Goal: Task Accomplishment & Management: Manage account settings

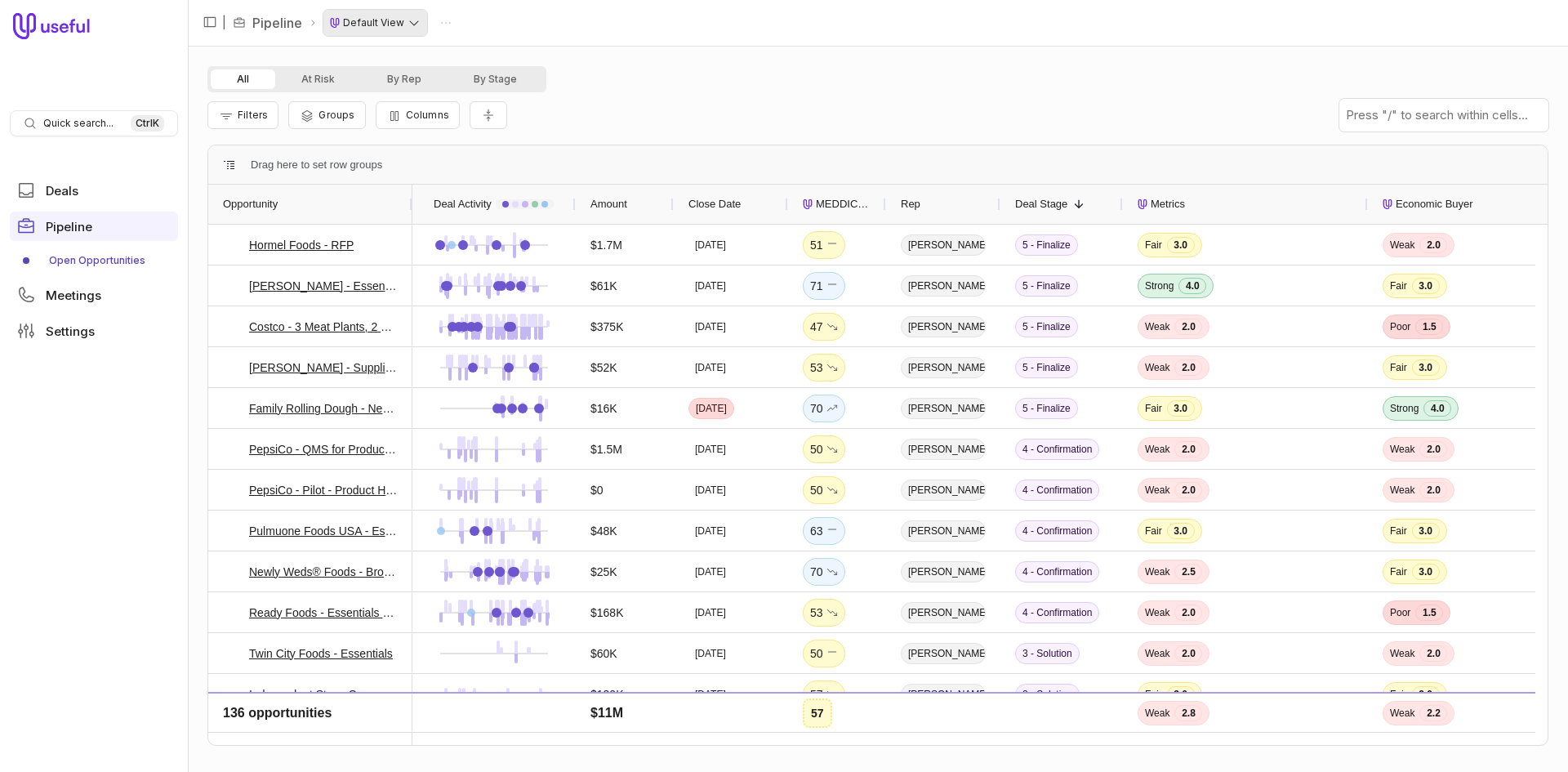
click at [402, 22] on html "Quick search... Ctrl K Deals Pipeline Open Opportunities Meetings Settings | Pi…" at bounding box center [784, 386] width 1568 height 772
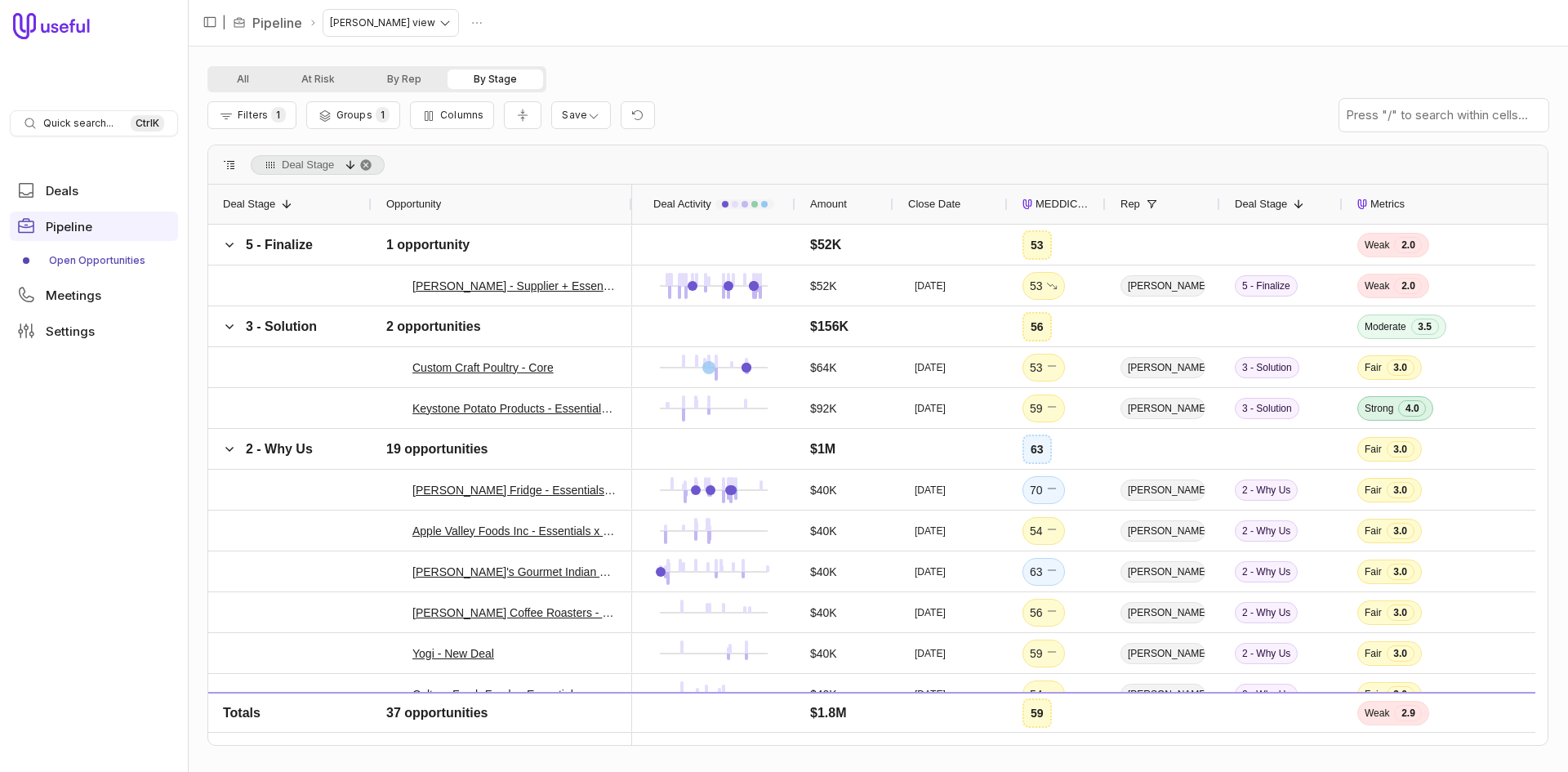
drag, startPoint x: 574, startPoint y: 200, endPoint x: 630, endPoint y: 205, distance: 56.2
click at [630, 205] on div at bounding box center [631, 204] width 7 height 39
click at [1047, 202] on span "MEDDICC Score" at bounding box center [1064, 204] width 56 height 20
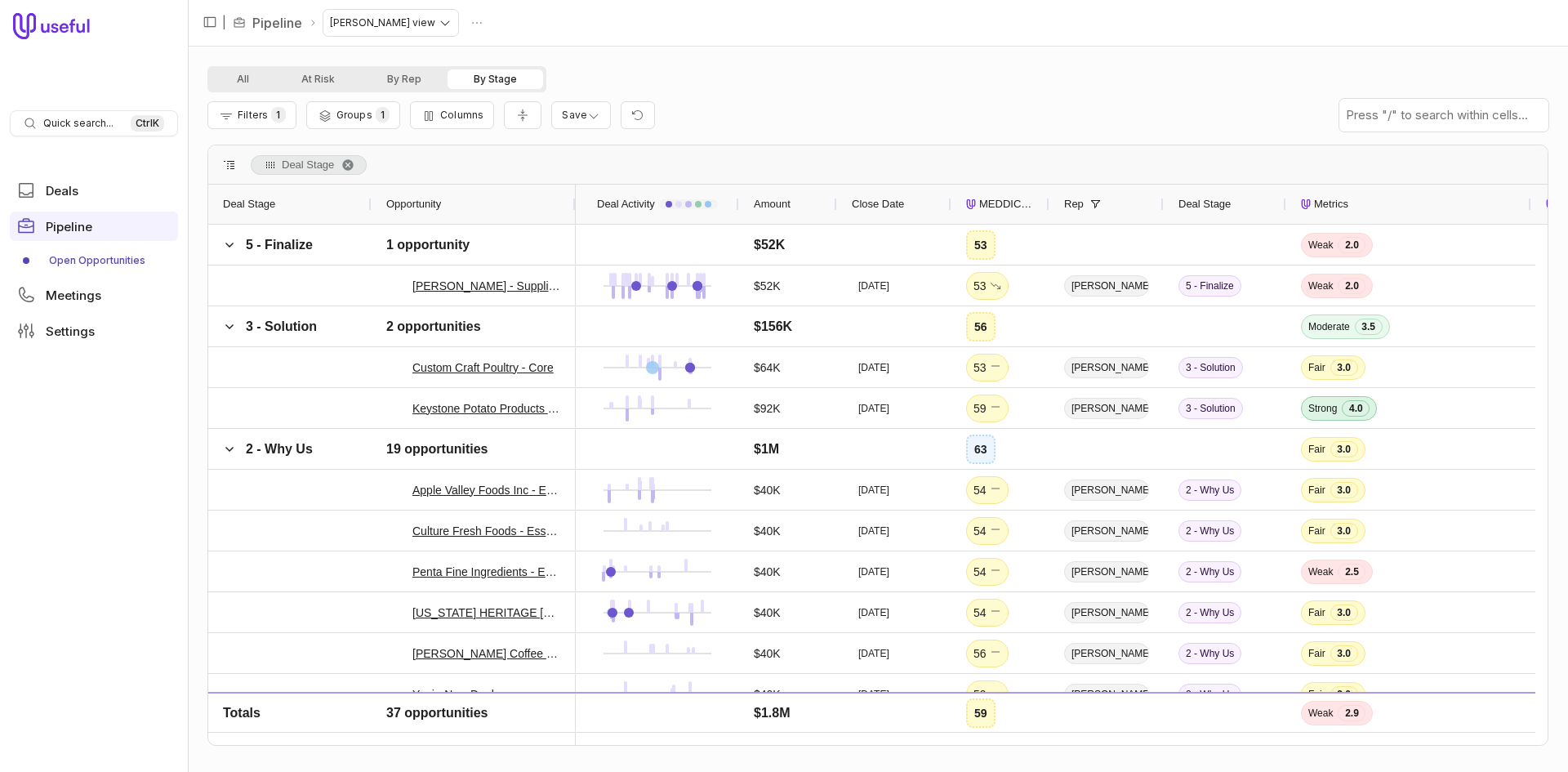
click at [1011, 205] on span "MEDDICC Score" at bounding box center [1007, 204] width 56 height 20
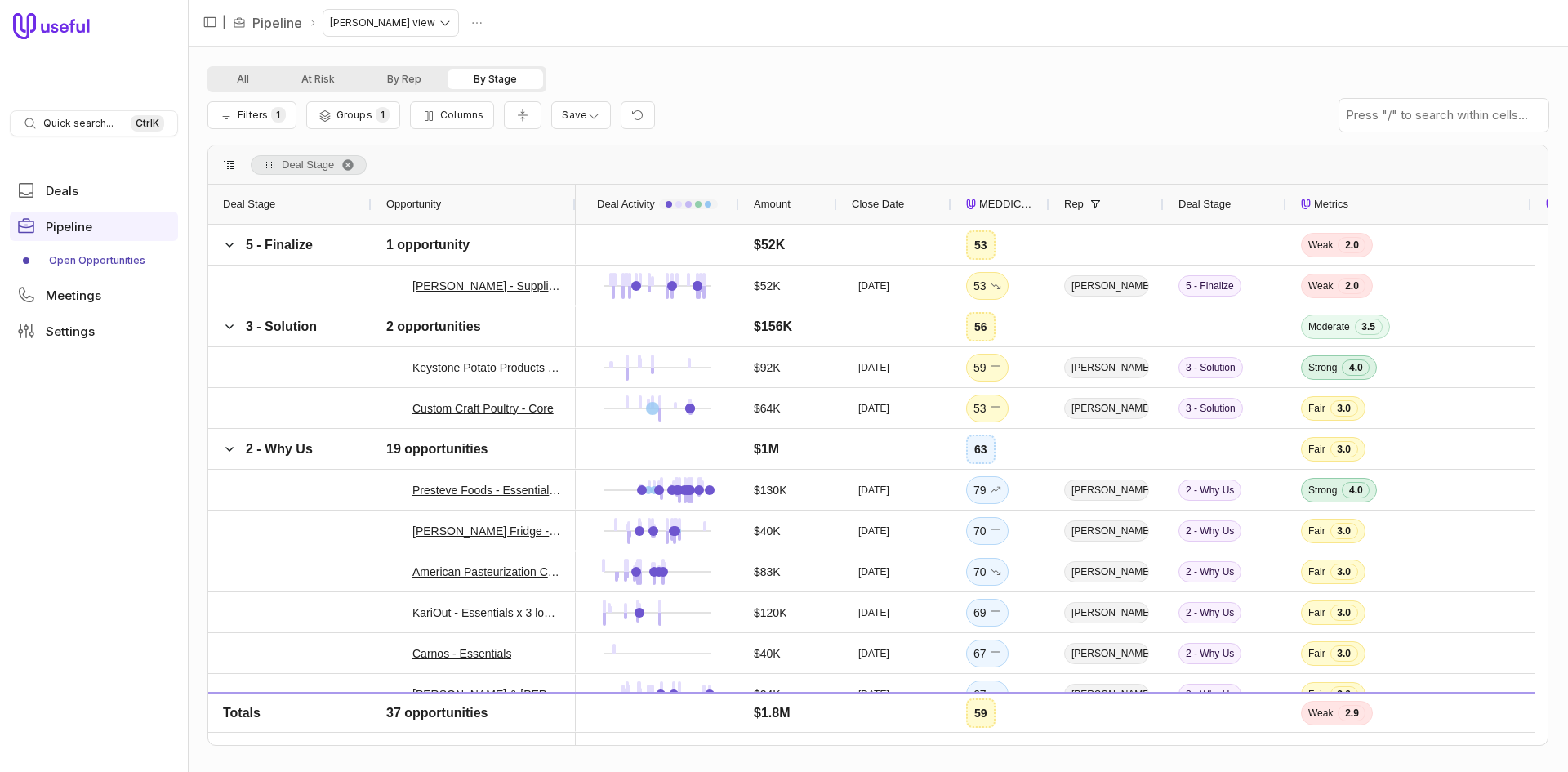
click at [1011, 205] on span "MEDDICC Score" at bounding box center [1007, 204] width 56 height 20
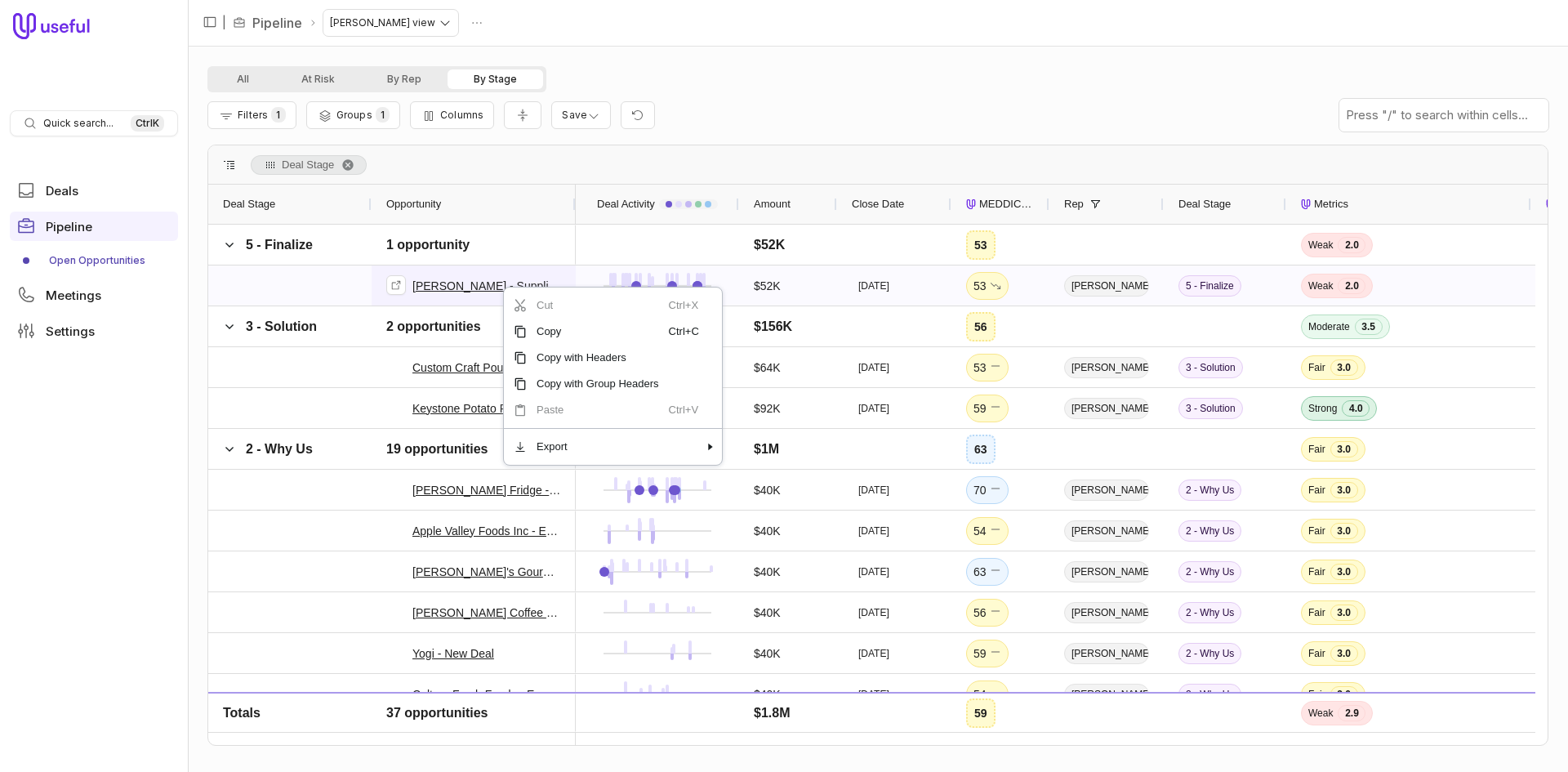
click at [475, 285] on link "[PERSON_NAME] - Supplier + Essentials" at bounding box center [486, 286] width 149 height 20
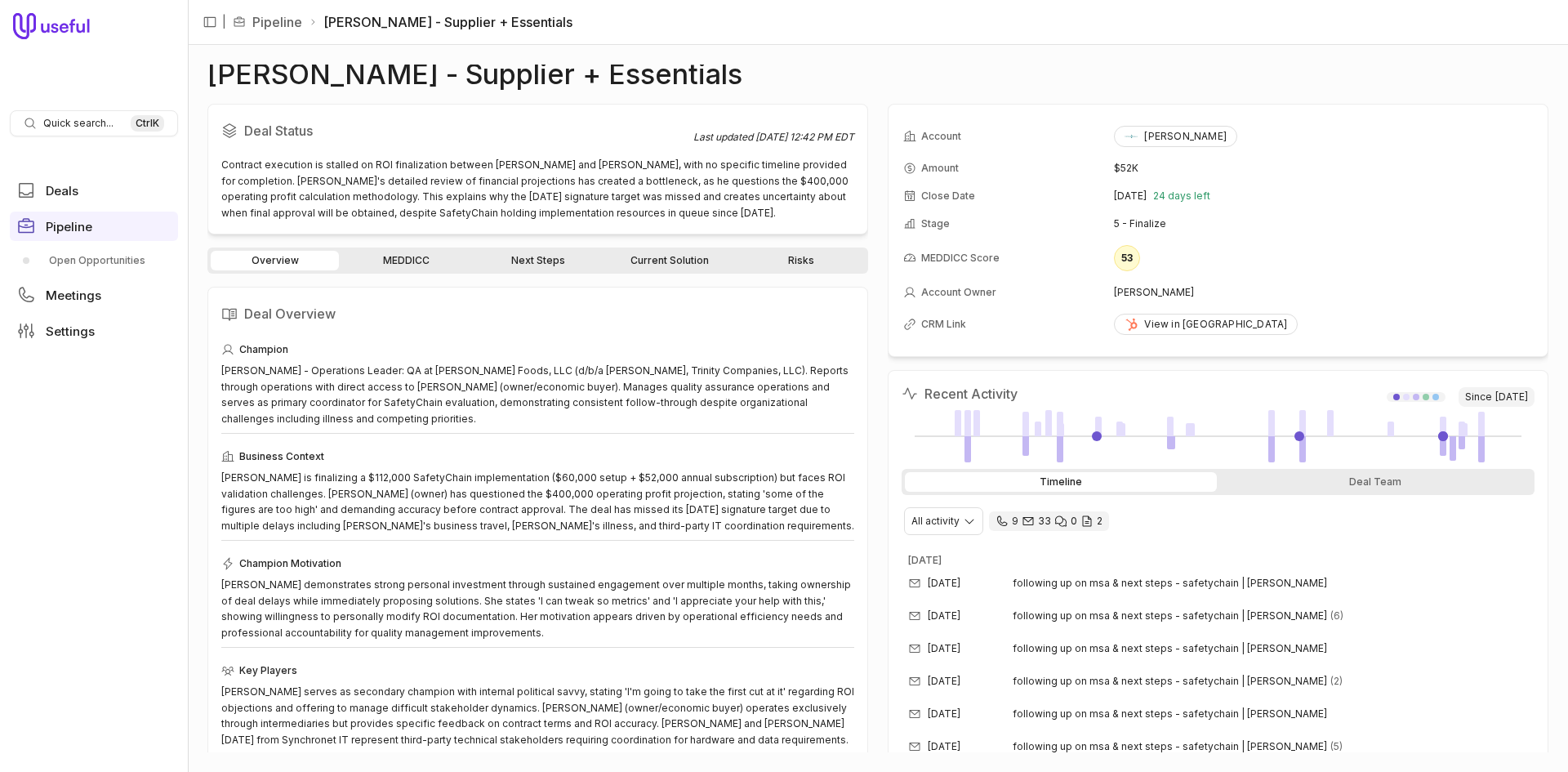
click at [784, 257] on link "Risks" at bounding box center [801, 260] width 128 height 20
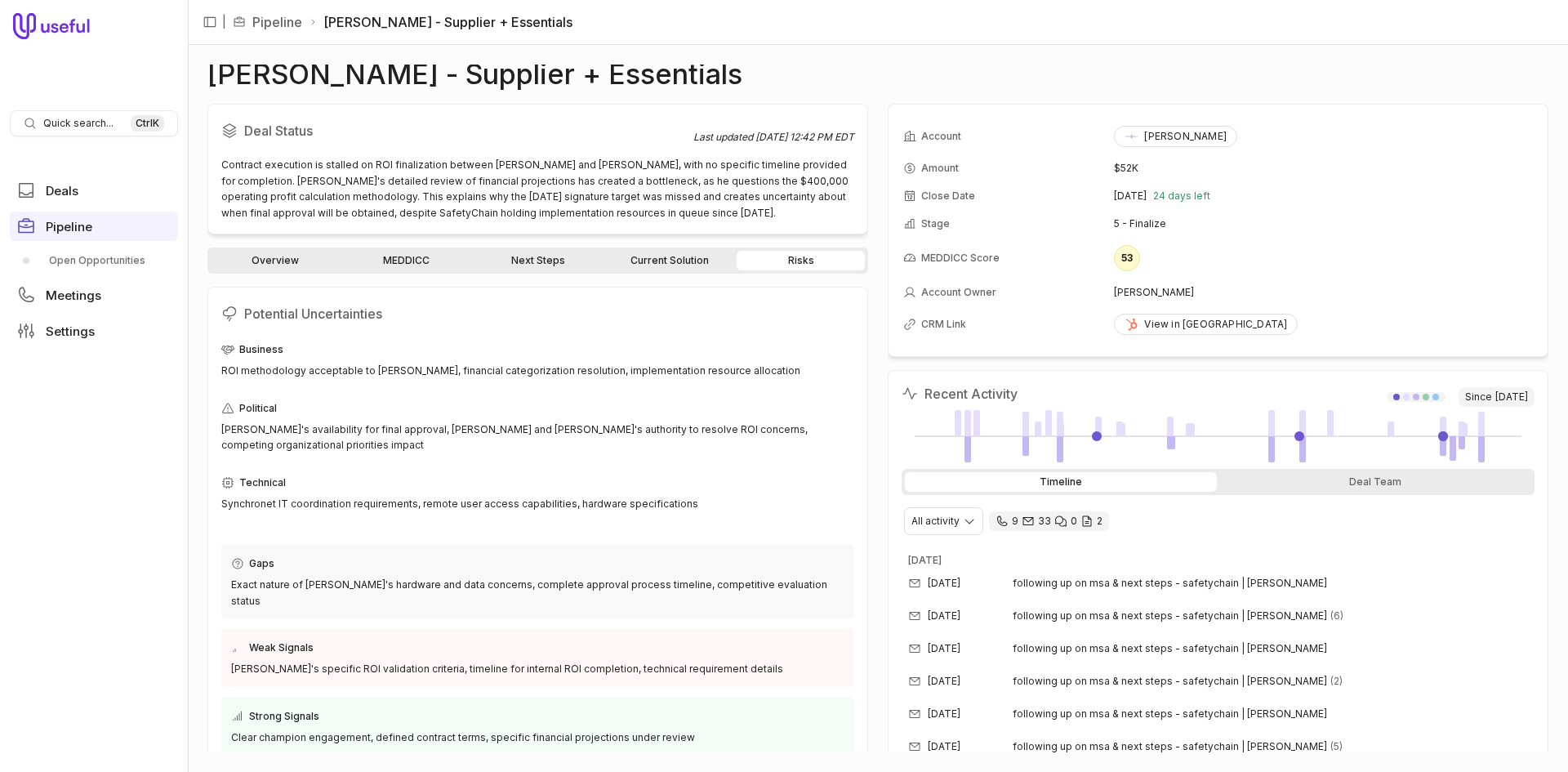
click at [409, 257] on link "MEDDICC" at bounding box center [406, 260] width 128 height 20
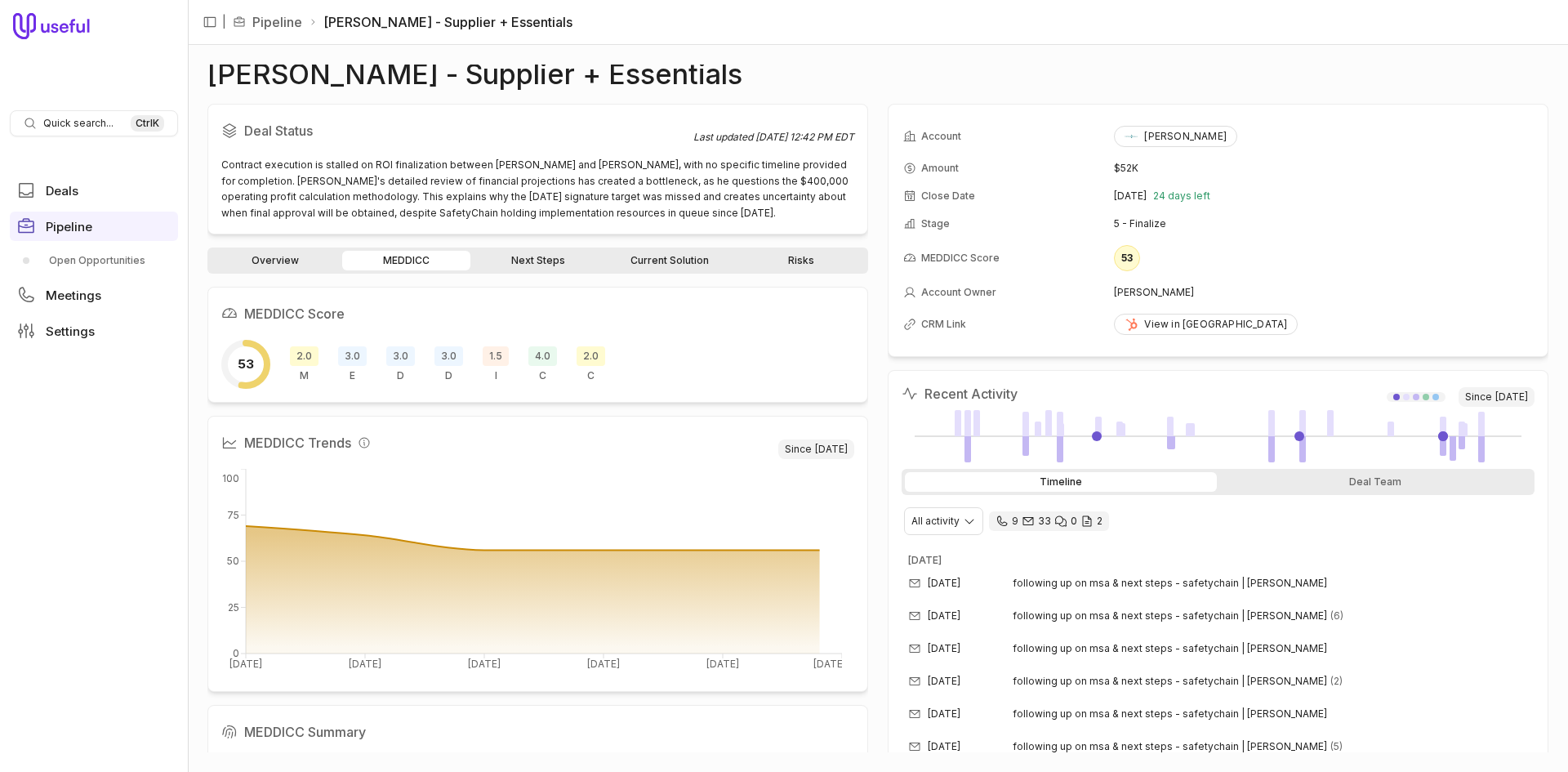
click at [289, 256] on link "Overview" at bounding box center [275, 260] width 128 height 20
